Goal: Check status

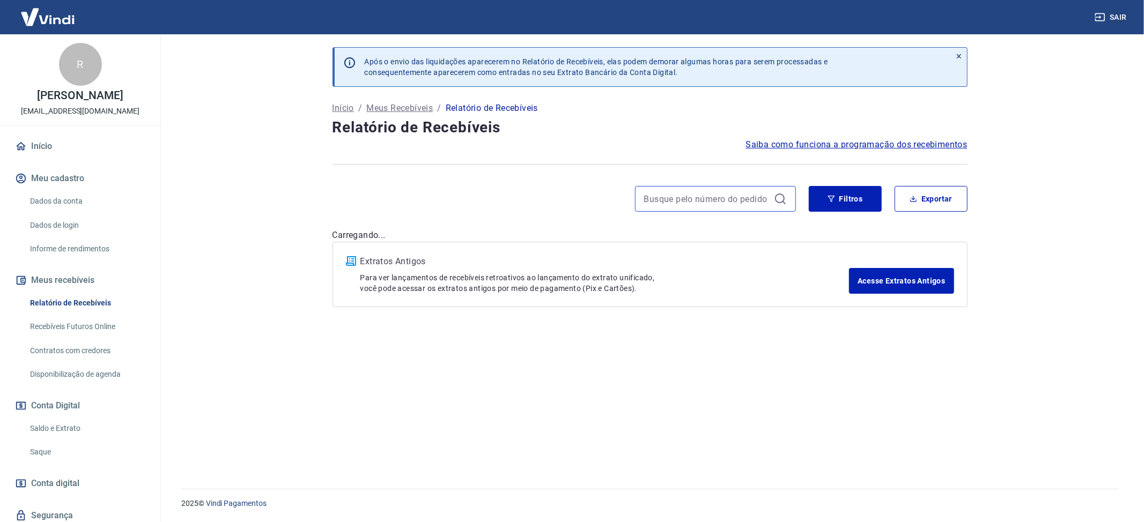
click at [736, 206] on input at bounding box center [706, 199] width 125 height 16
type input "34001"
